Goal: Information Seeking & Learning: Find specific fact

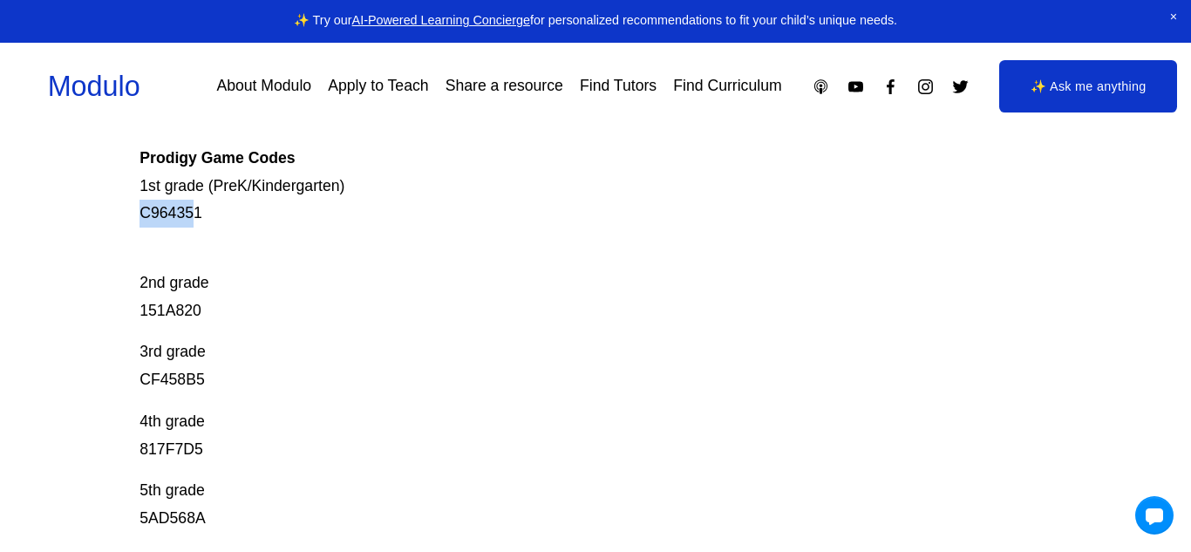
drag, startPoint x: 140, startPoint y: 213, endPoint x: 209, endPoint y: 216, distance: 69.0
click at [209, 216] on body "0 ✨ Try our AI-Powered Learning Concierge for personalized recommendations to f…" at bounding box center [595, 513] width 1191 height 1640
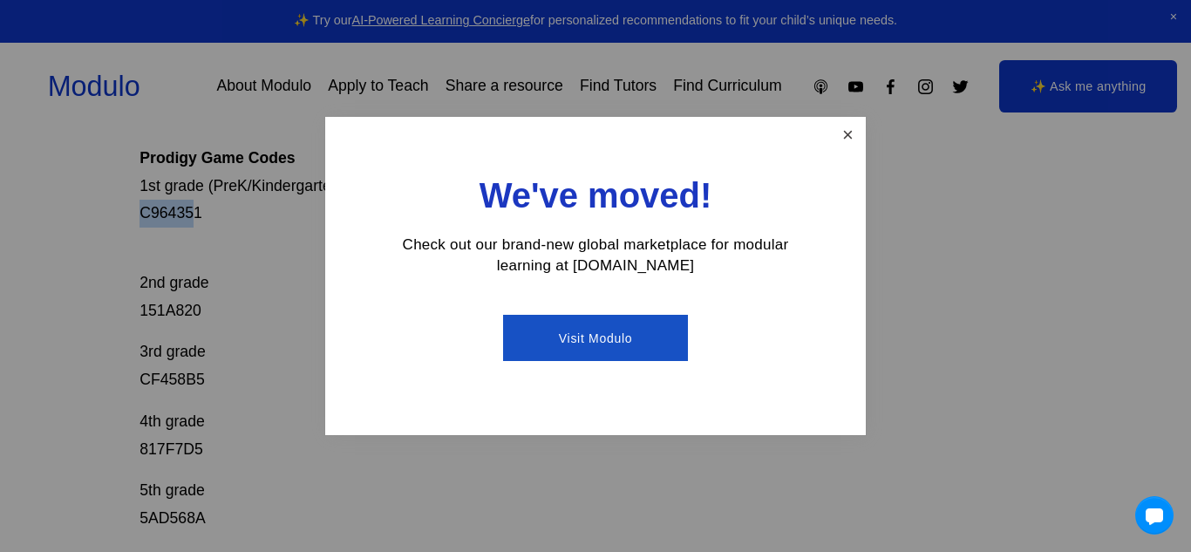
click at [843, 123] on link "Close" at bounding box center [848, 134] width 31 height 31
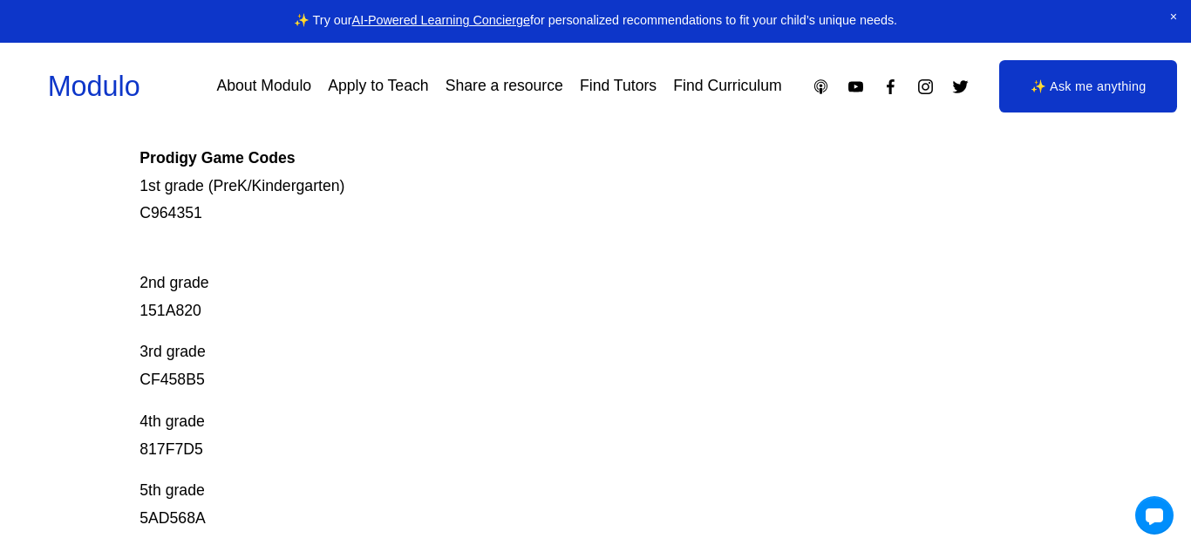
click at [167, 210] on p "Prodigy is our go-to mastery- based tool to give kids lots of fun, engaging mat…" at bounding box center [548, 102] width 819 height 249
copy p "C964351"
click at [188, 313] on p "2nd grade 151A820" at bounding box center [548, 282] width 819 height 83
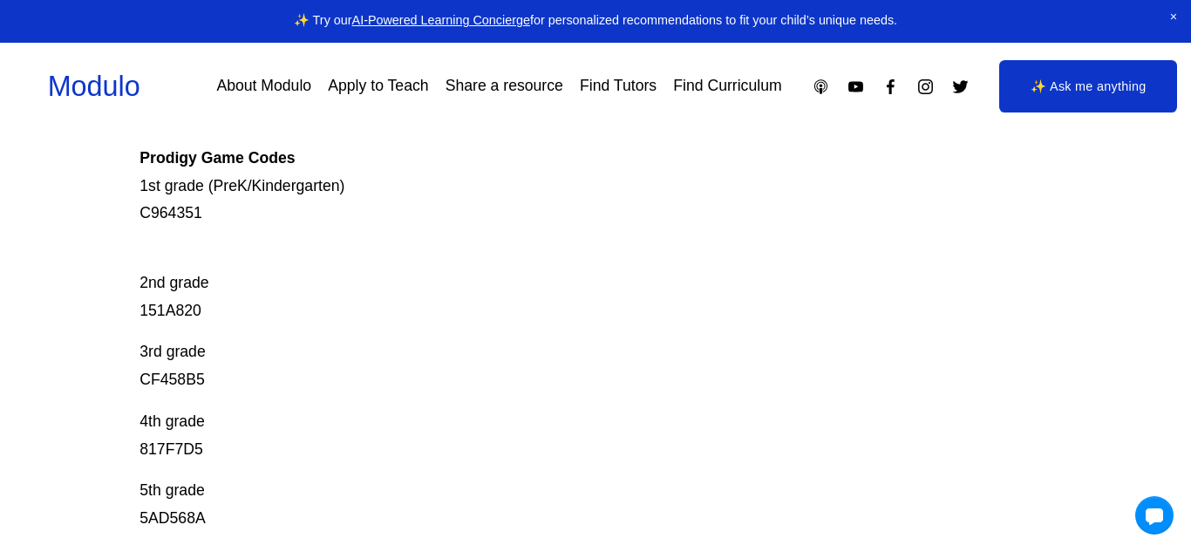
click at [188, 313] on p "2nd grade 151A820" at bounding box center [548, 282] width 819 height 83
copy p "151A820"
